Goal: Task Accomplishment & Management: Use online tool/utility

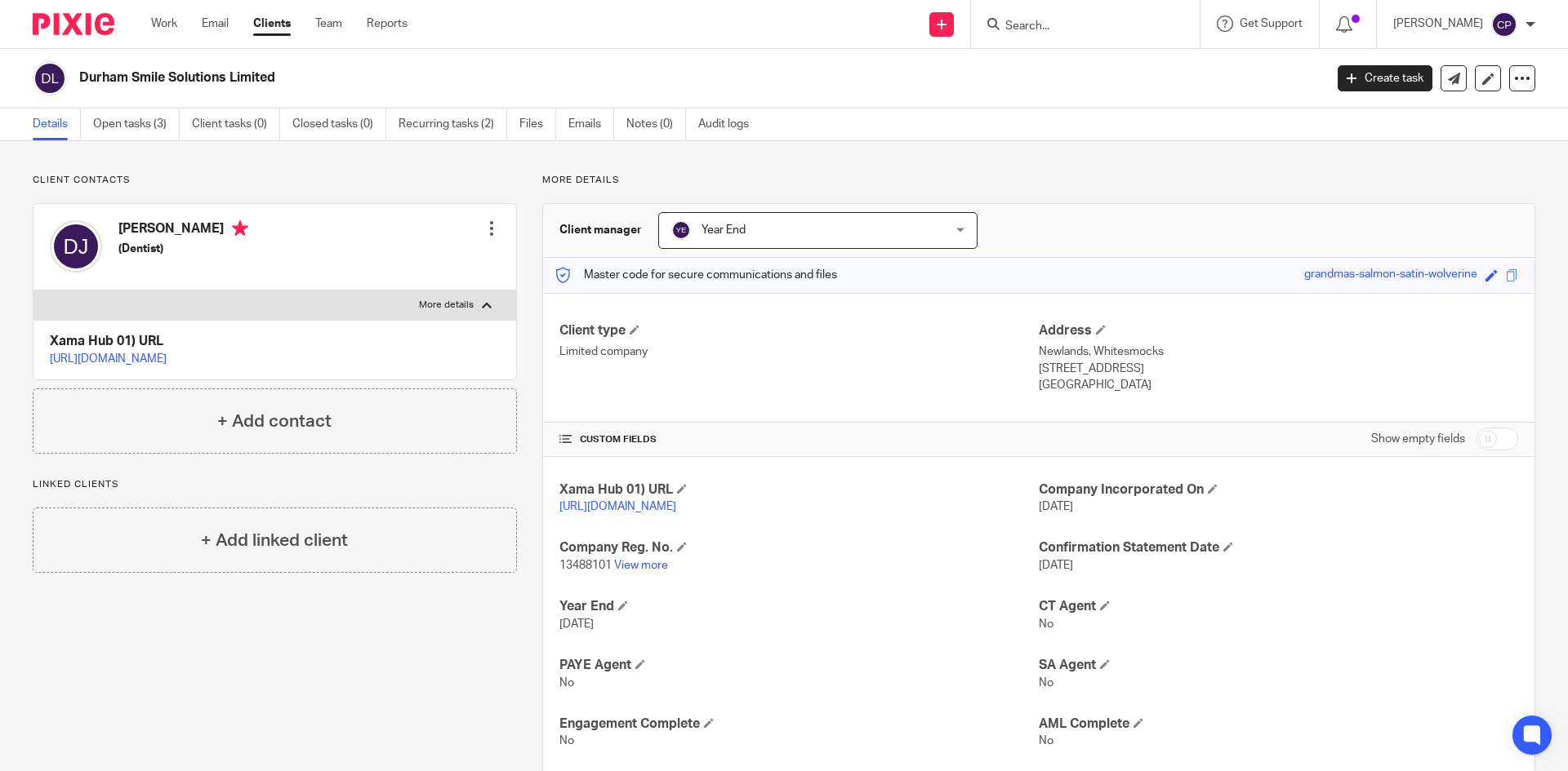
scroll to position [9, 0]
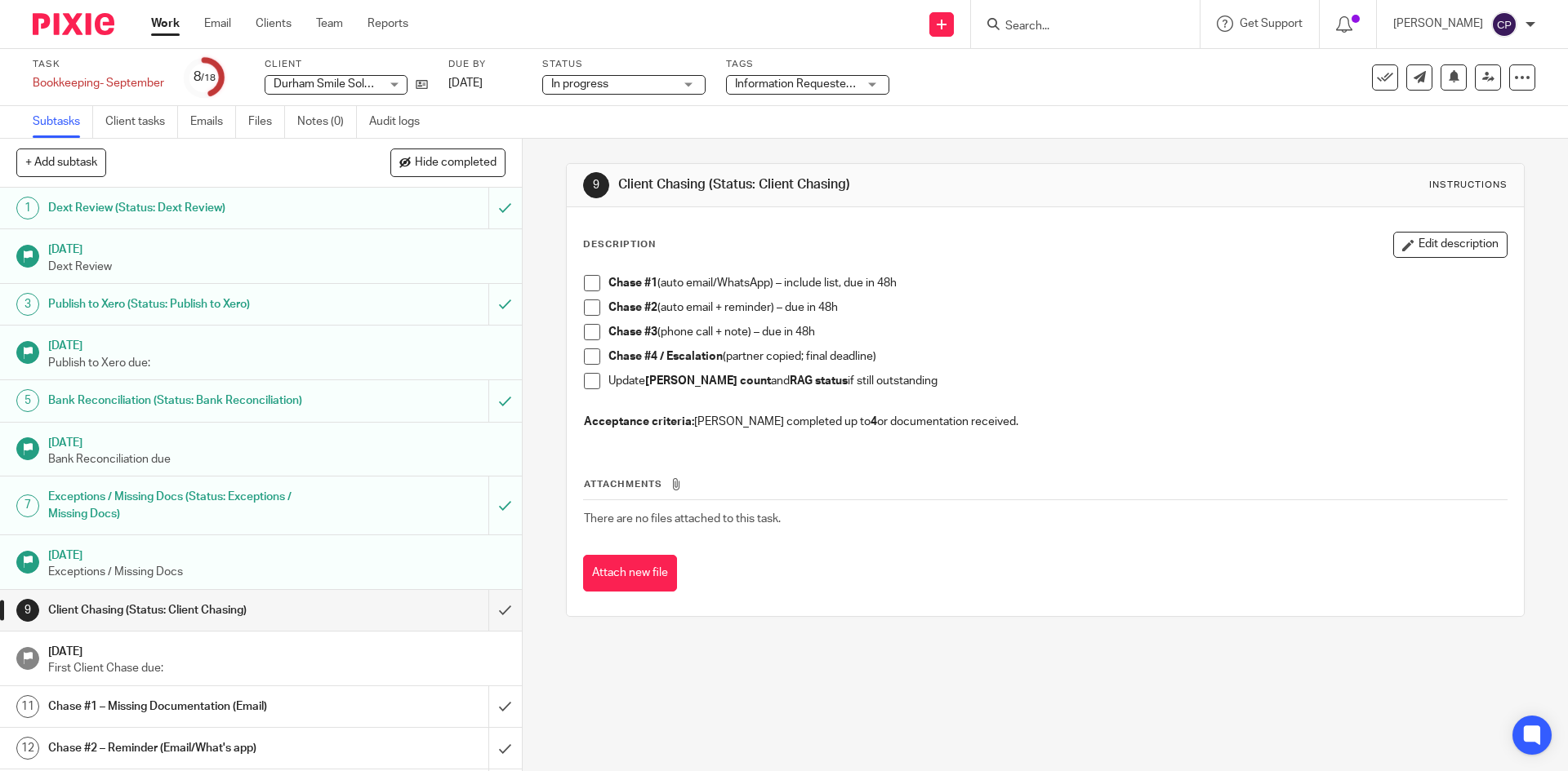
click at [591, 281] on span at bounding box center [592, 283] width 16 height 16
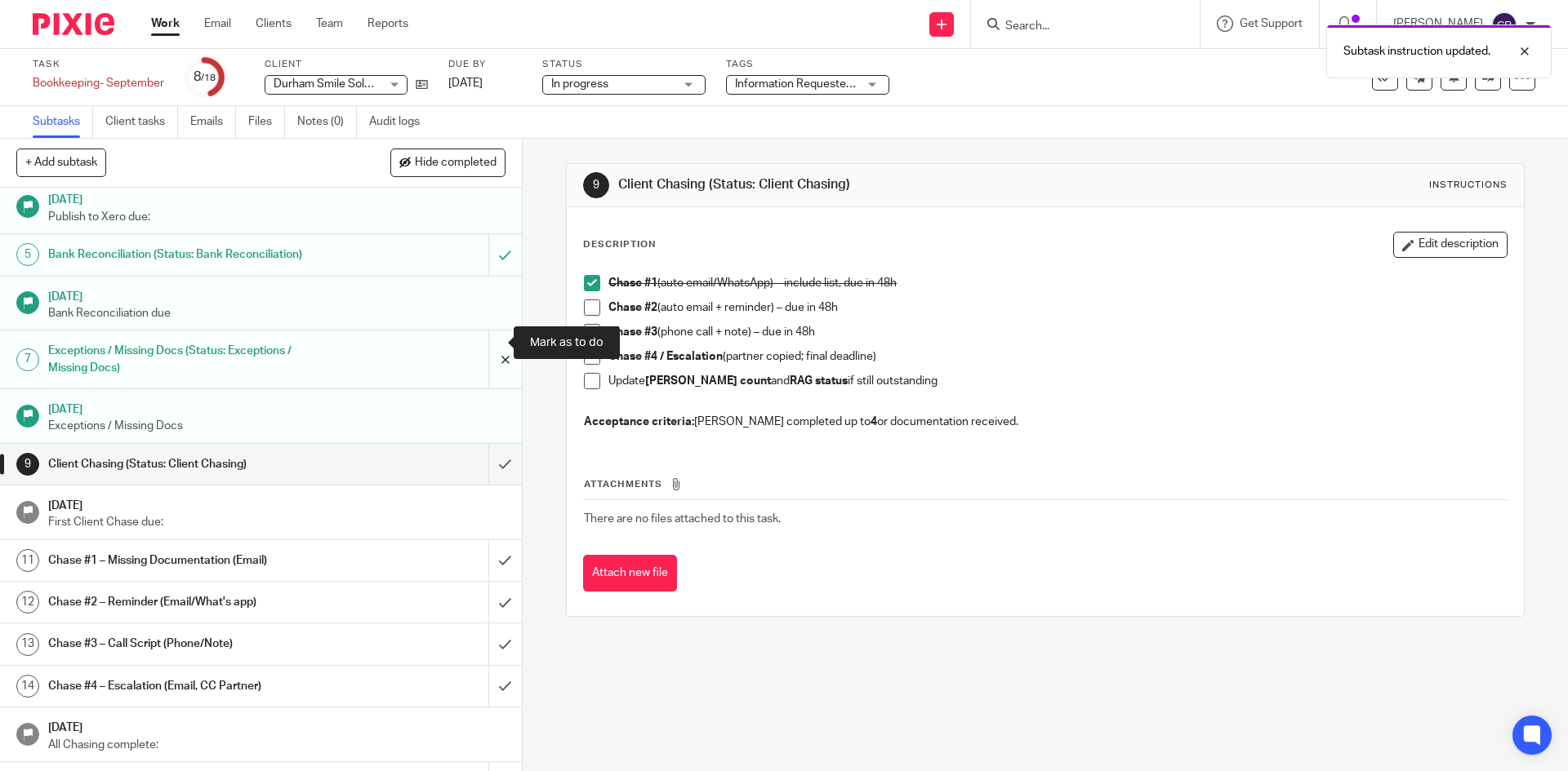
scroll to position [163, 0]
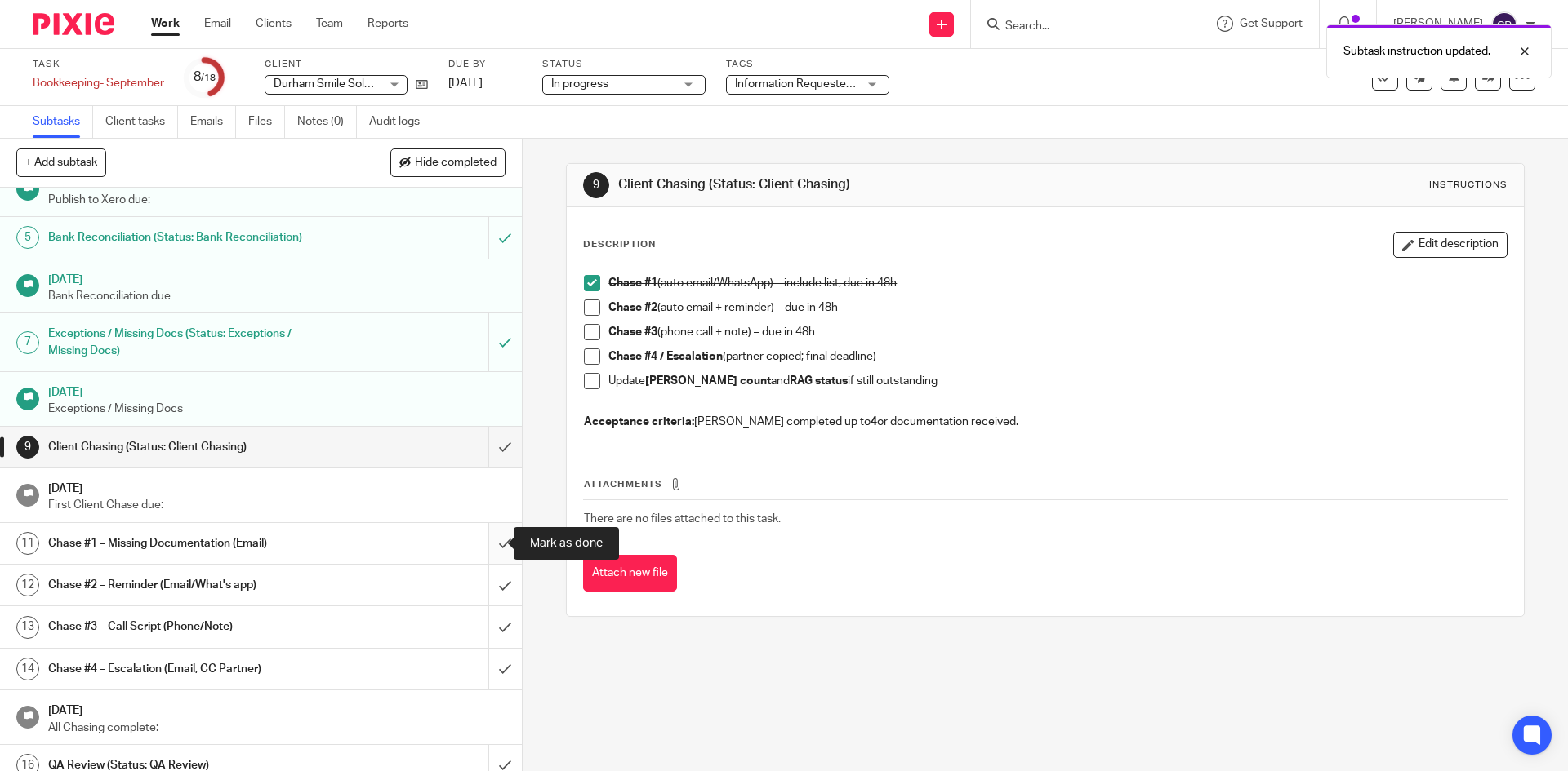
click at [487, 543] on input "submit" at bounding box center [261, 543] width 522 height 41
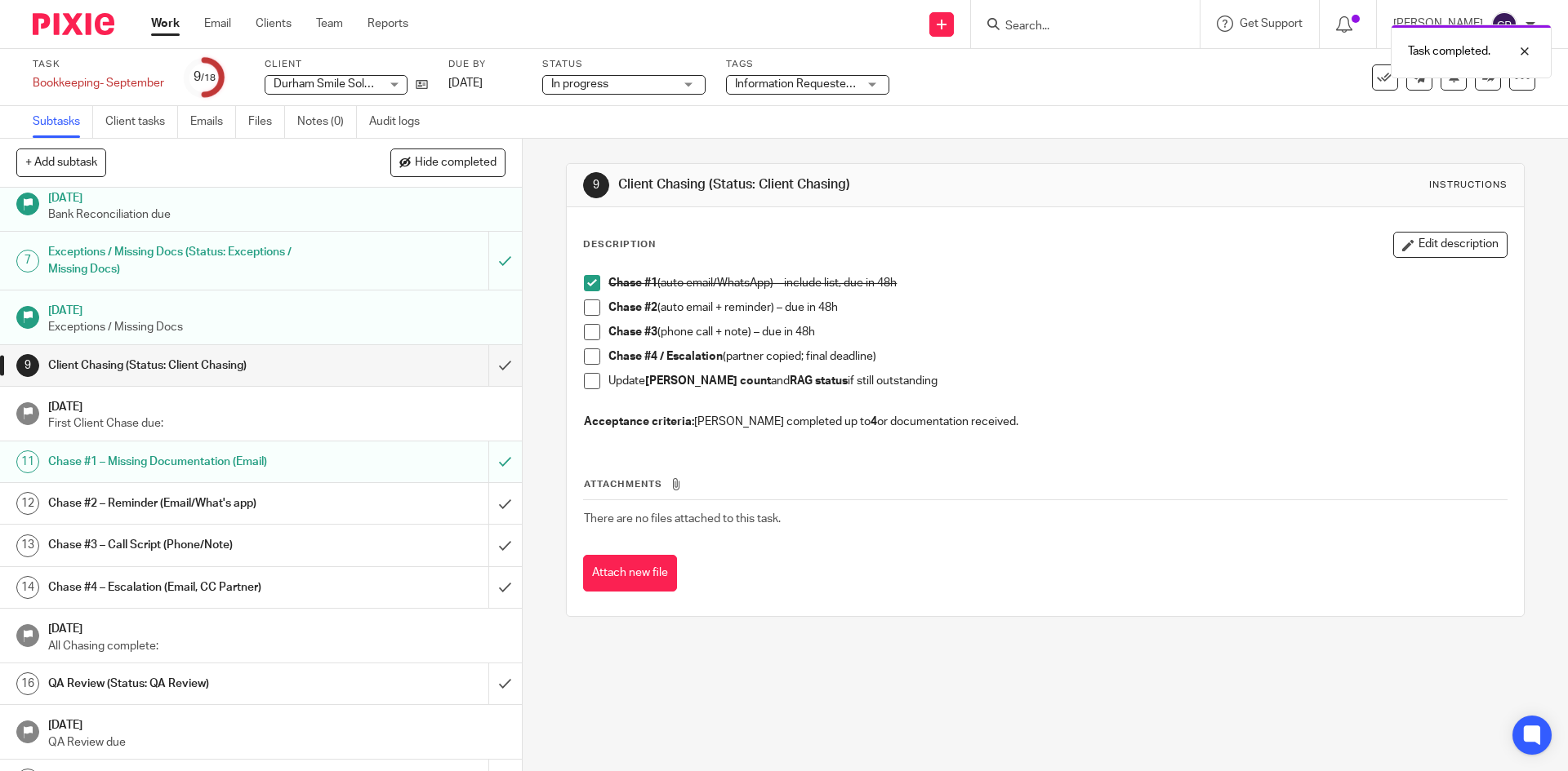
scroll to position [275, 0]
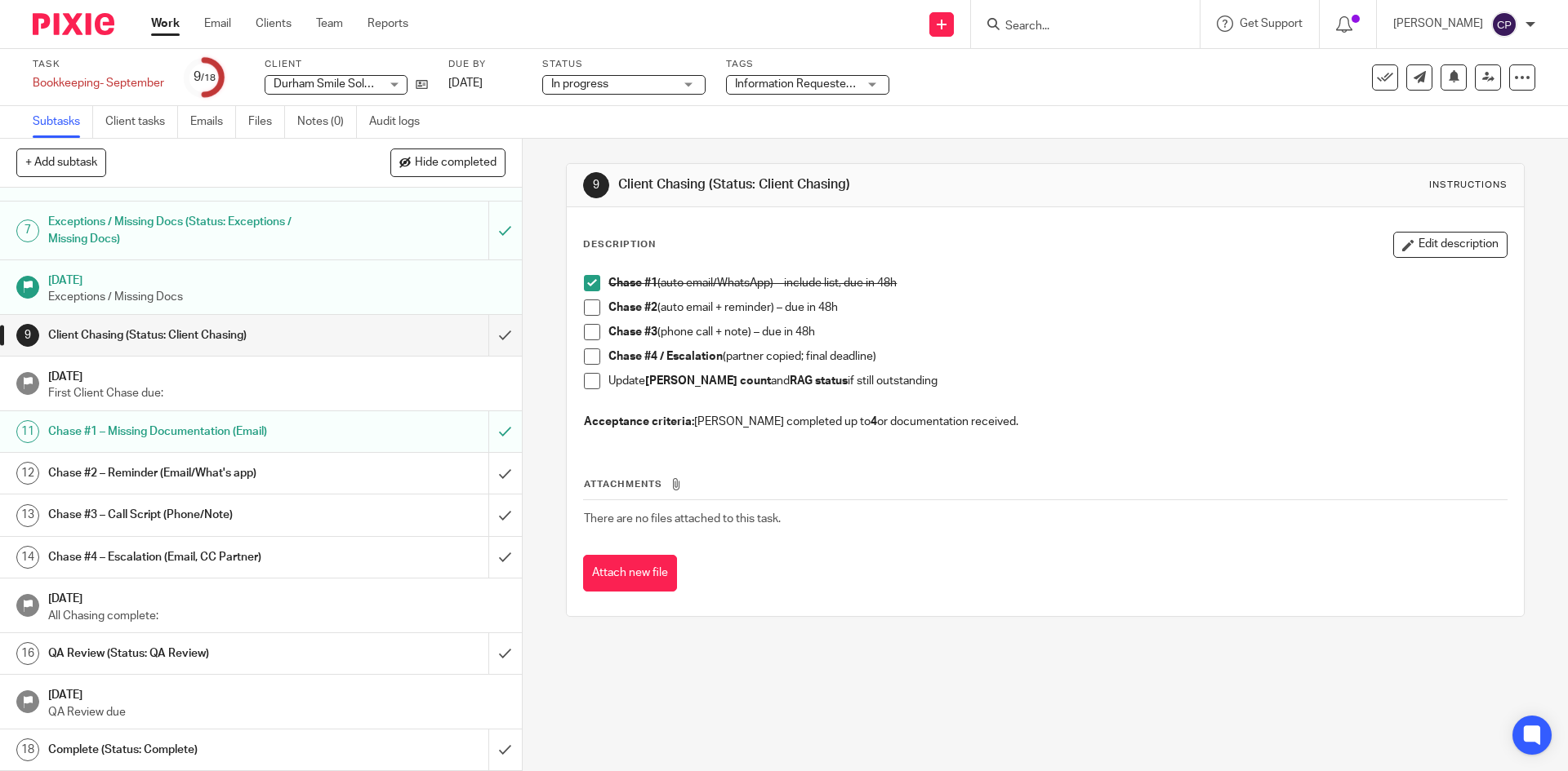
click at [263, 658] on h1 "QA Review (Status: QA Review)" at bounding box center [189, 654] width 283 height 25
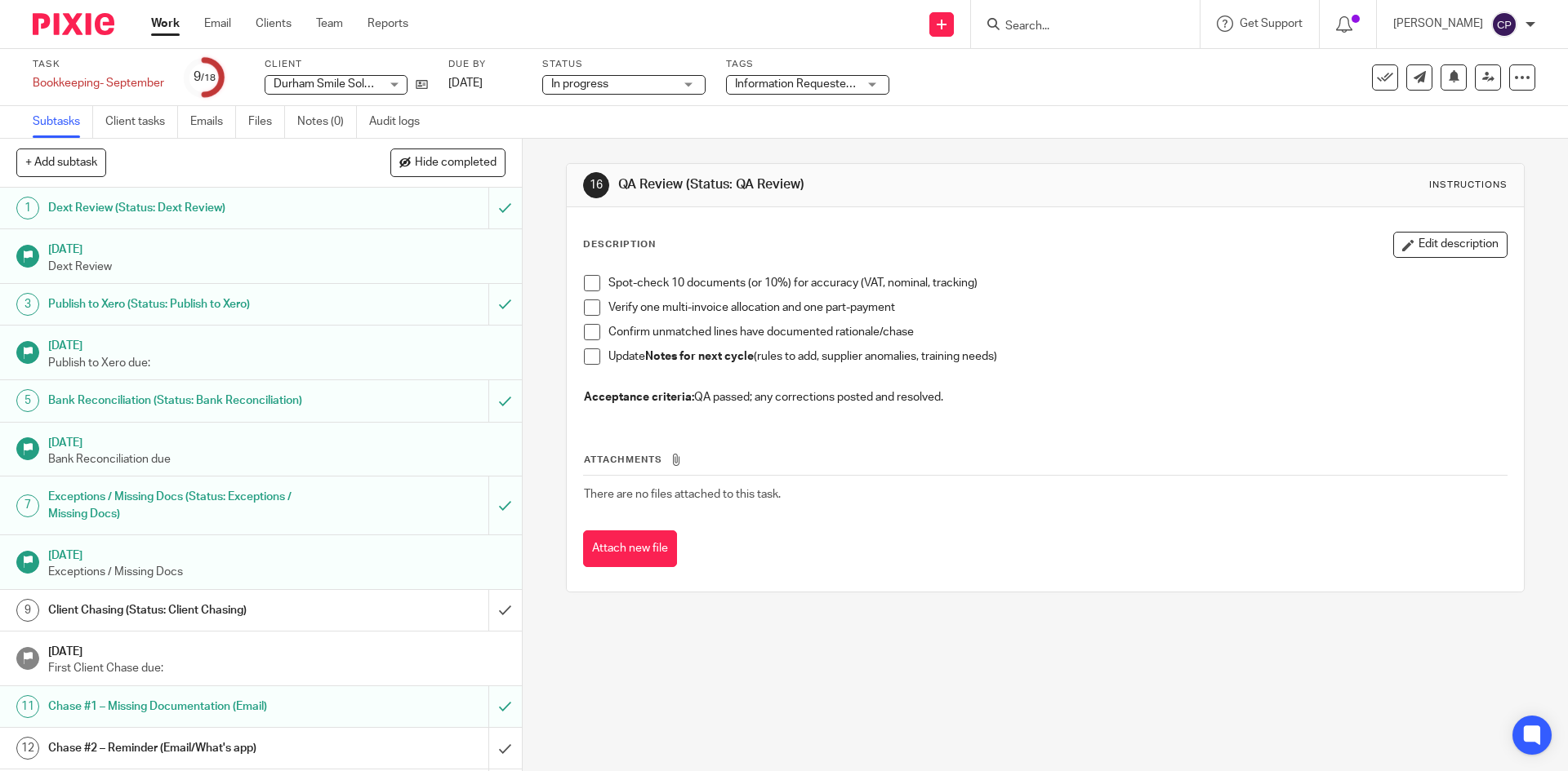
click at [747, 88] on span "Information Requested/Chased" at bounding box center [815, 83] width 160 height 12
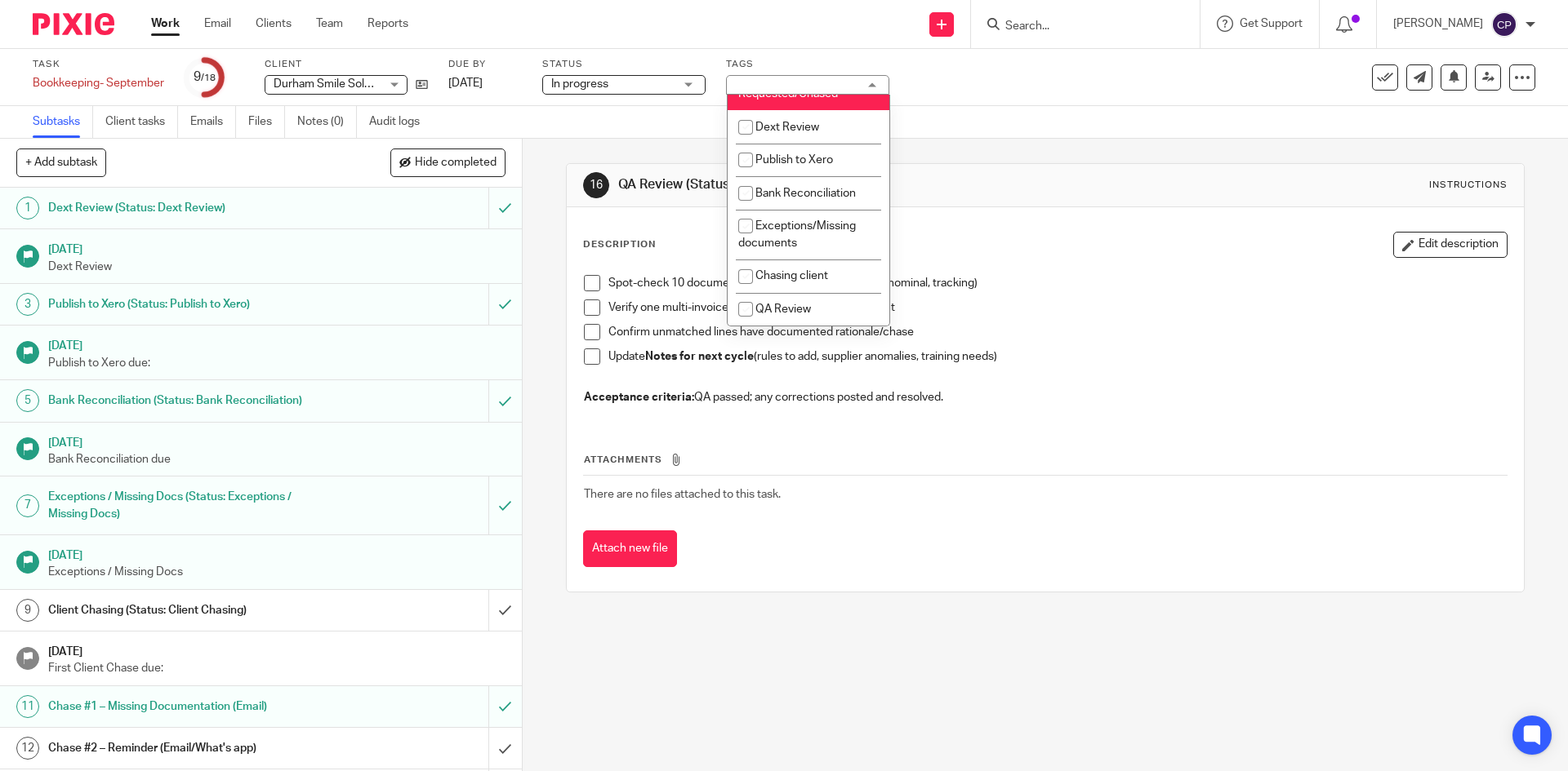
scroll to position [633, 0]
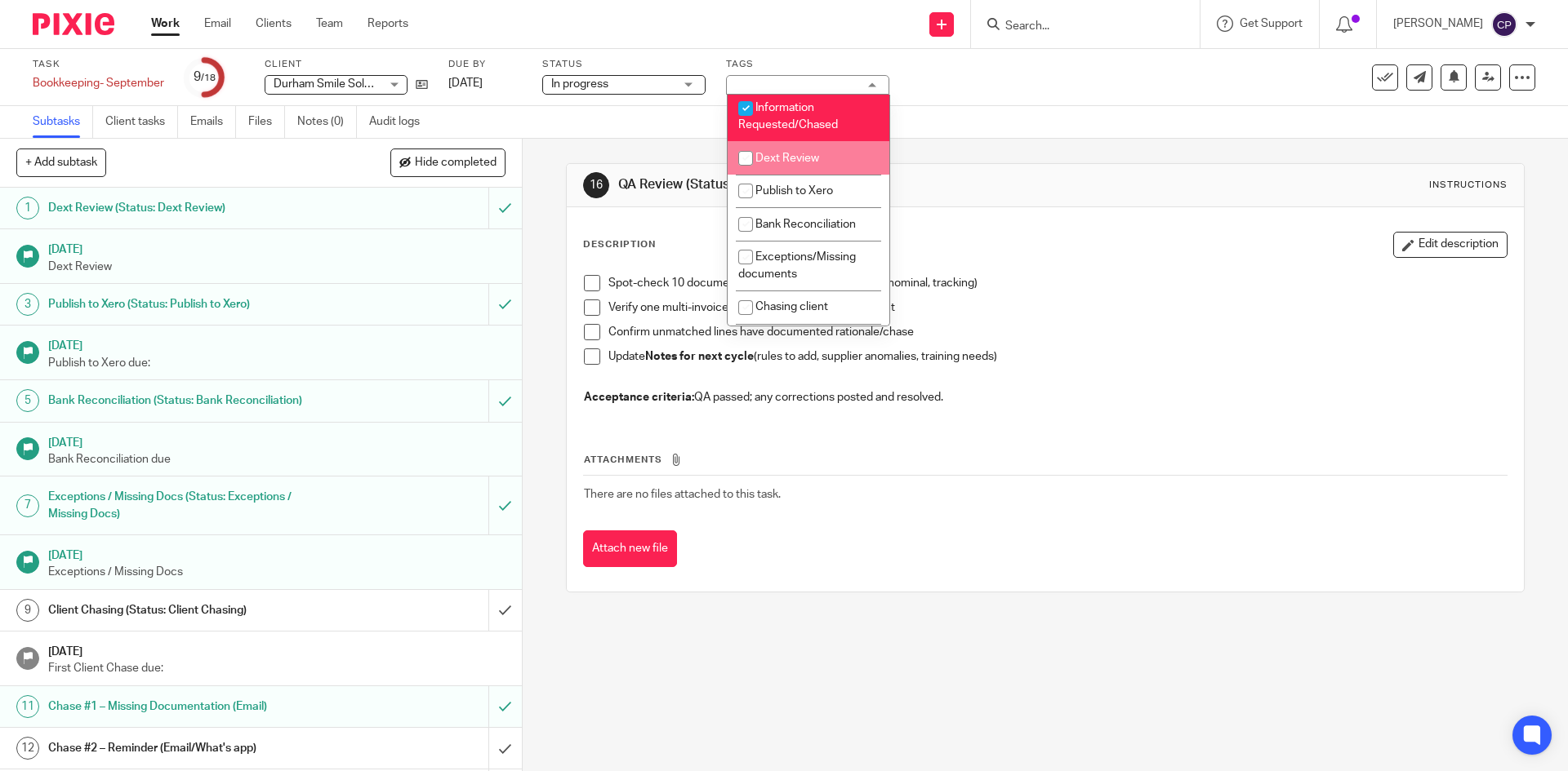
click at [1105, 140] on div "16 QA Review (Status: QA Review) Instructions Description Edit description Spot…" at bounding box center [1044, 378] width 958 height 479
